Goal: Use online tool/utility: Use online tool/utility

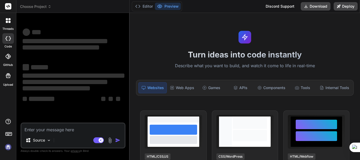
click at [158, 20] on div "Turn ideas into code instantly Describe what you want to build, and watch it co…" at bounding box center [245, 86] width 230 height 147
click at [149, 7] on button "Editor" at bounding box center [144, 6] width 22 height 7
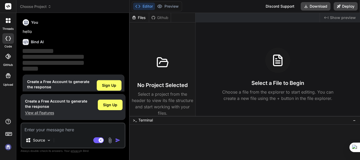
scroll to position [12, 0]
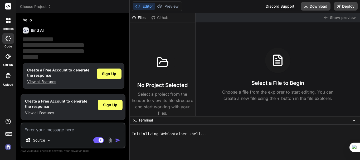
click at [9, 149] on img at bounding box center [8, 147] width 9 height 9
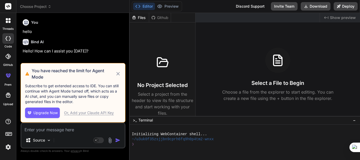
scroll to position [0, 0]
click at [118, 73] on icon at bounding box center [117, 73] width 3 height 3
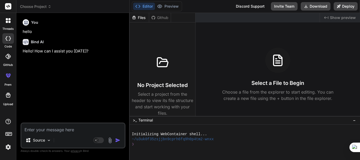
click at [9, 17] on div at bounding box center [8, 20] width 11 height 11
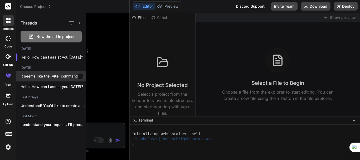
click at [39, 76] on p "It seems like the `vite` command is..." at bounding box center [53, 76] width 65 height 5
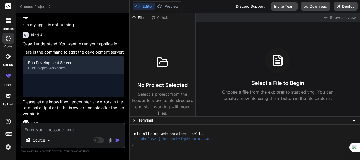
scroll to position [387, 0]
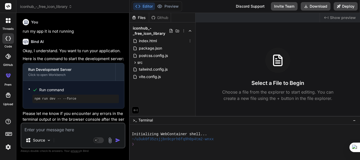
type textarea "x"
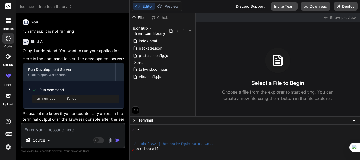
scroll to position [15, 0]
click at [170, 7] on button "Preview" at bounding box center [168, 6] width 26 height 7
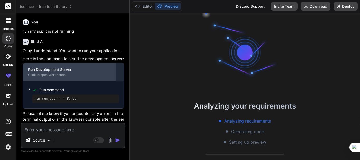
click at [79, 76] on div "Run Development Server Click to open Workbench" at bounding box center [69, 71] width 93 height 17
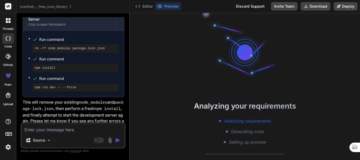
scroll to position [597, 0]
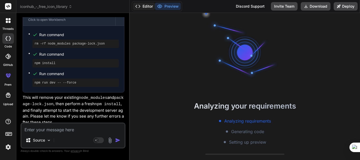
click at [148, 8] on button "Editor" at bounding box center [144, 6] width 22 height 7
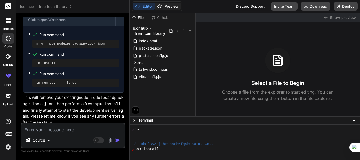
click at [169, 5] on button "Preview" at bounding box center [168, 6] width 26 height 7
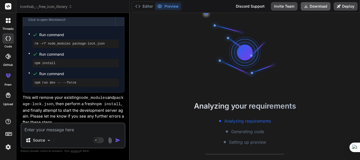
click at [313, 7] on button "Download" at bounding box center [316, 6] width 30 height 8
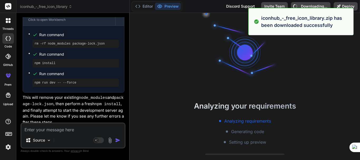
type textarea "x"
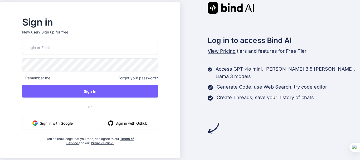
click at [64, 48] on input "email" at bounding box center [90, 47] width 136 height 13
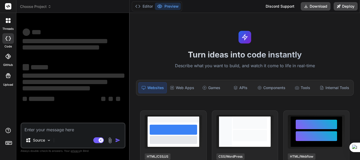
scroll to position [162, 0]
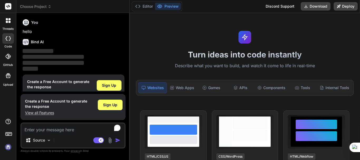
scroll to position [12, 0]
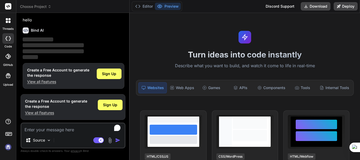
type textarea "x"
click at [7, 147] on img at bounding box center [8, 147] width 9 height 9
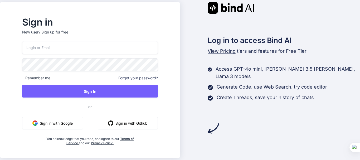
click at [55, 46] on input "email" at bounding box center [90, 47] width 136 height 13
click at [62, 45] on input "email" at bounding box center [90, 47] width 136 height 13
type input "winehi54"
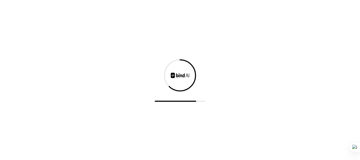
click at [56, 105] on div at bounding box center [180, 80] width 360 height 160
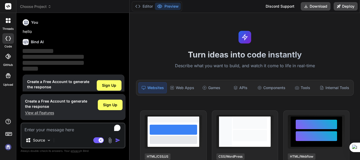
scroll to position [12, 0]
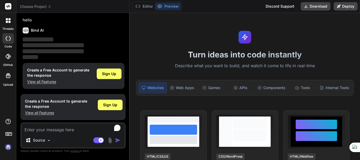
click at [9, 149] on img at bounding box center [8, 147] width 9 height 9
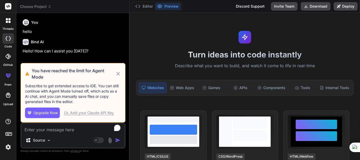
scroll to position [0, 0]
click at [118, 73] on icon at bounding box center [118, 74] width 6 height 6
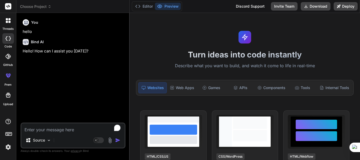
click at [8, 24] on div at bounding box center [8, 20] width 11 height 11
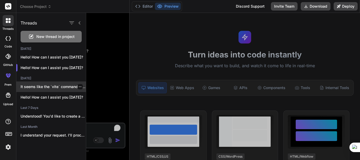
click at [44, 87] on p "It seems like the `vite` command is..." at bounding box center [53, 86] width 65 height 5
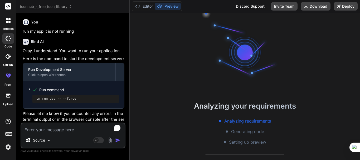
scroll to position [15, 0]
click at [150, 5] on button "Editor" at bounding box center [144, 6] width 22 height 7
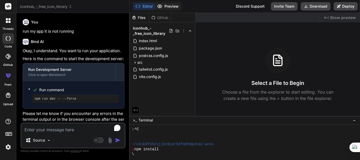
click at [171, 7] on button "Preview" at bounding box center [168, 6] width 26 height 7
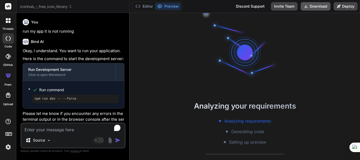
click at [316, 9] on button "Download" at bounding box center [316, 6] width 30 height 8
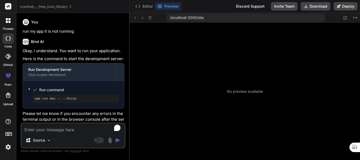
scroll to position [75, 0]
type textarea "x"
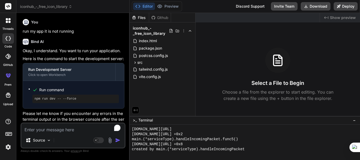
scroll to position [376, 0]
click at [301, 82] on h3 "Select a File to Begin" at bounding box center [278, 82] width 53 height 7
type textarea "Begin"
click at [301, 82] on h3 "Select a File to Begin" at bounding box center [278, 82] width 53 height 7
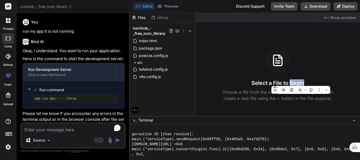
scroll to position [406, 0]
click at [57, 126] on textarea "To enrich screen reader interactions, please activate Accessibility in Grammarl…" at bounding box center [72, 127] width 103 height 9
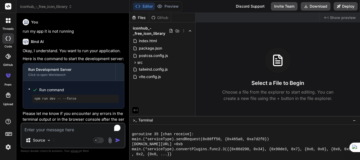
click at [50, 129] on textarea "To enrich screen reader interactions, please activate Accessibility in Grammarl…" at bounding box center [72, 127] width 103 height 9
type textarea "run"
type textarea "x"
type textarea "run"
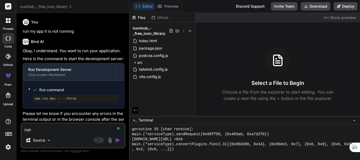
type textarea "x"
type textarea "run i"
type textarea "x"
type textarea "run it"
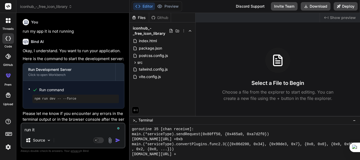
type textarea "x"
click at [75, 111] on p "Please let me know if you encounter any errors in the terminal output or in the…" at bounding box center [74, 120] width 102 height 18
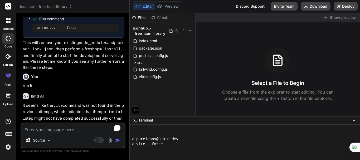
scroll to position [531, 0]
type textarea "x"
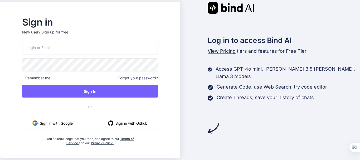
click at [49, 50] on input "email" at bounding box center [90, 47] width 136 height 13
drag, startPoint x: 49, startPoint y: 50, endPoint x: 119, endPoint y: 47, distance: 70.2
click at [119, 47] on input "winehi5423" at bounding box center [90, 47] width 136 height 13
type input "winehi5423@ncien"
